Goal: Task Accomplishment & Management: Manage account settings

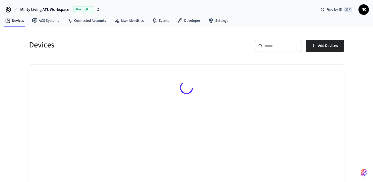
click at [282, 50] on div "​ ​" at bounding box center [278, 46] width 47 height 12
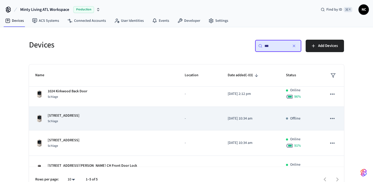
scroll to position [32, 0]
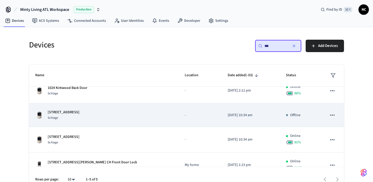
type input "***"
click at [179, 121] on td "-" at bounding box center [200, 115] width 43 height 24
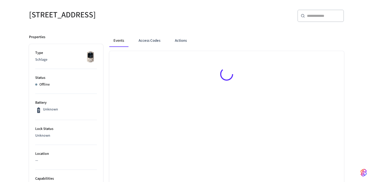
scroll to position [59, 0]
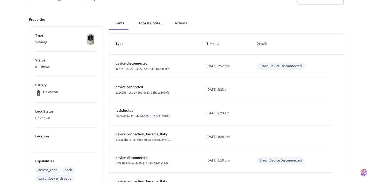
click at [146, 22] on button "Access Codes" at bounding box center [149, 23] width 30 height 12
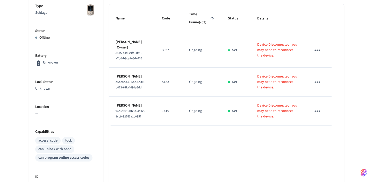
scroll to position [0, 0]
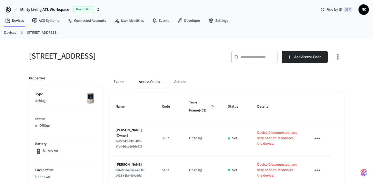
click at [15, 32] on link "Devices" at bounding box center [10, 32] width 12 height 5
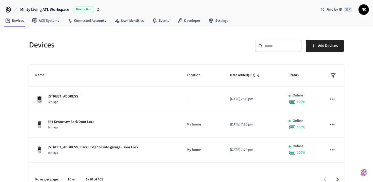
click at [13, 32] on div "Devices ​ ​ Add Devices Name Location Date added (-03) Status 635 Bonaventure G…" at bounding box center [186, 109] width 373 height 165
click at [273, 50] on div "​ ​" at bounding box center [278, 46] width 47 height 12
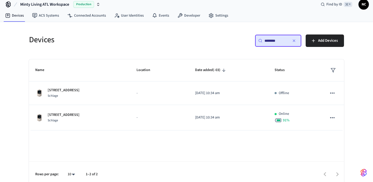
scroll to position [10, 0]
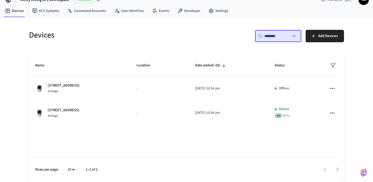
click at [273, 35] on input "********" at bounding box center [276, 35] width 23 height 5
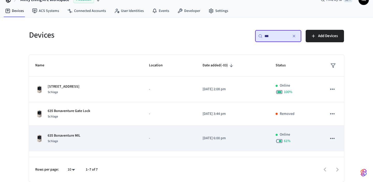
scroll to position [0, 0]
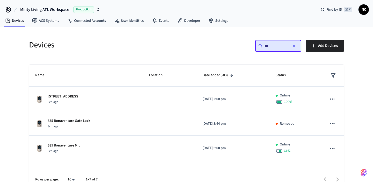
type input "***"
click at [295, 47] on icon "button" at bounding box center [294, 46] width 4 height 4
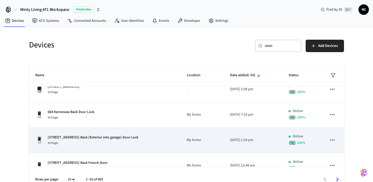
scroll to position [10, 0]
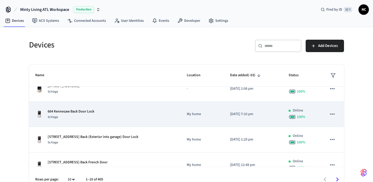
click at [287, 120] on td "Online 100 %" at bounding box center [301, 114] width 38 height 25
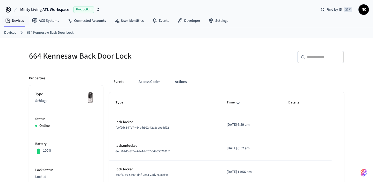
click at [13, 33] on link "Devices" at bounding box center [10, 32] width 12 height 5
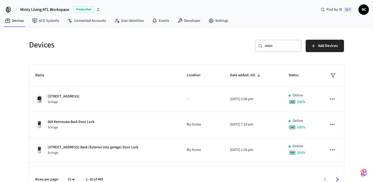
click at [266, 51] on div "​ ​" at bounding box center [278, 46] width 47 height 12
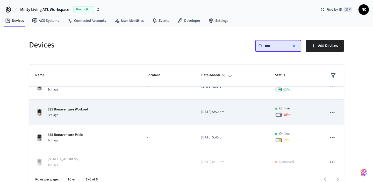
scroll to position [65, 0]
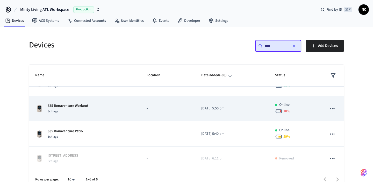
type input "***"
click at [215, 118] on td "[DATE] 5:50 pm" at bounding box center [232, 108] width 74 height 25
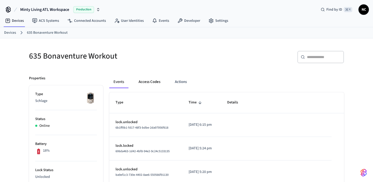
click at [151, 86] on button "Access Codes" at bounding box center [149, 82] width 30 height 12
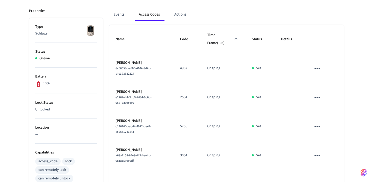
scroll to position [30, 0]
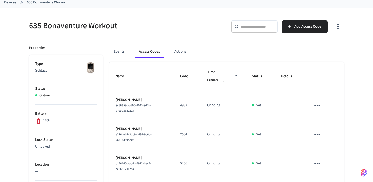
click at [3, 2] on div "Devices 635 Bonaventure Workout" at bounding box center [186, 2] width 373 height 11
click at [11, 2] on link "Devices" at bounding box center [10, 2] width 12 height 5
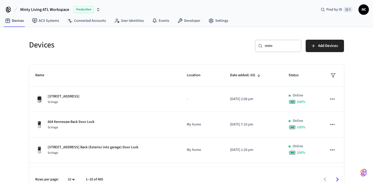
click at [274, 51] on div "​ ​" at bounding box center [278, 46] width 47 height 12
click at [274, 50] on div "​ ​" at bounding box center [278, 46] width 47 height 12
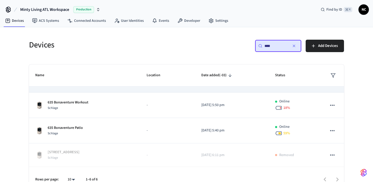
scroll to position [6, 0]
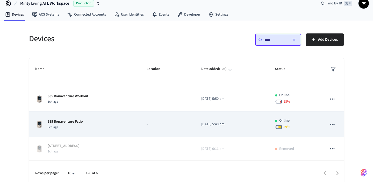
type input "***"
click at [241, 126] on p "[DATE] 5:40 pm" at bounding box center [231, 124] width 61 height 5
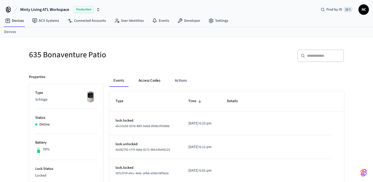
click at [155, 80] on button "Access Codes" at bounding box center [149, 80] width 30 height 12
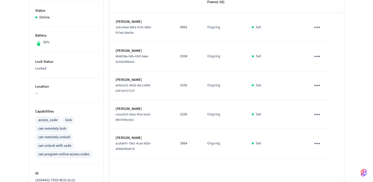
scroll to position [119, 0]
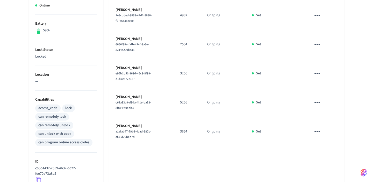
click at [196, 124] on td "3864" at bounding box center [187, 131] width 27 height 29
click at [182, 100] on p "5256" at bounding box center [187, 102] width 15 height 5
copy p "5256"
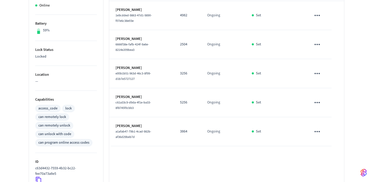
click at [222, 155] on div "Name Code Time Frame (-03) Status Details [PERSON_NAME] 1e9cdded-9863-47d1-9890…" at bounding box center [226, 115] width 235 height 287
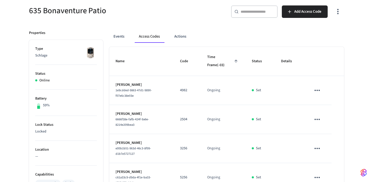
scroll to position [24, 0]
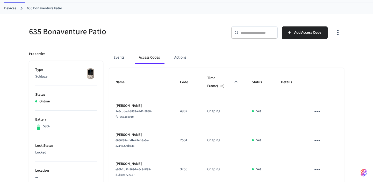
click at [7, 8] on link "Devices" at bounding box center [10, 8] width 12 height 5
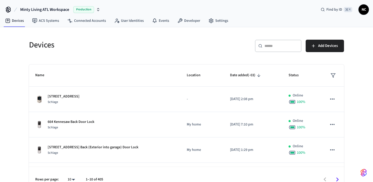
click at [275, 47] on input "text" at bounding box center [282, 45] width 34 height 5
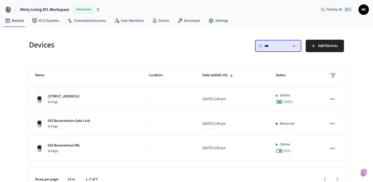
type input "***"
